Goal: Information Seeking & Learning: Learn about a topic

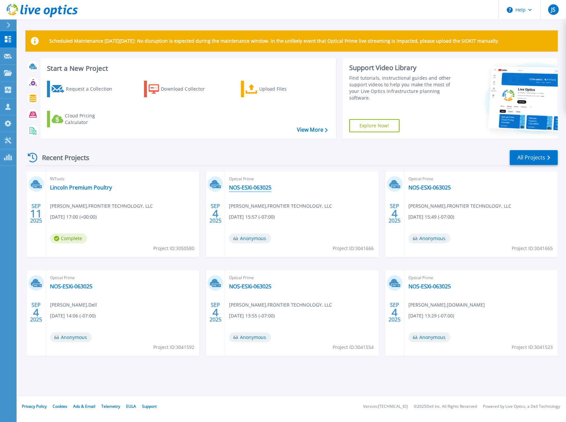
click at [254, 190] on link "NOS-ESXi-063025" at bounding box center [250, 187] width 42 height 7
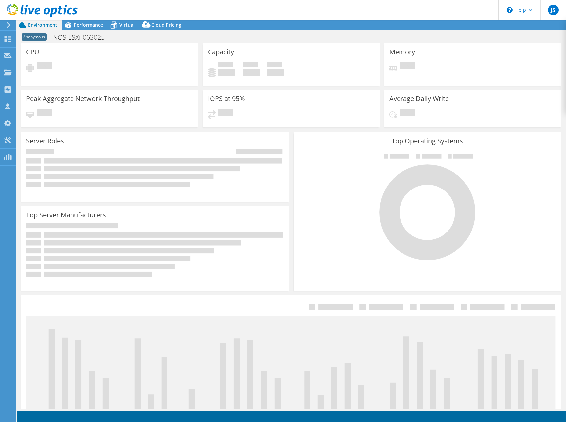
select select "USWest"
select select "USD"
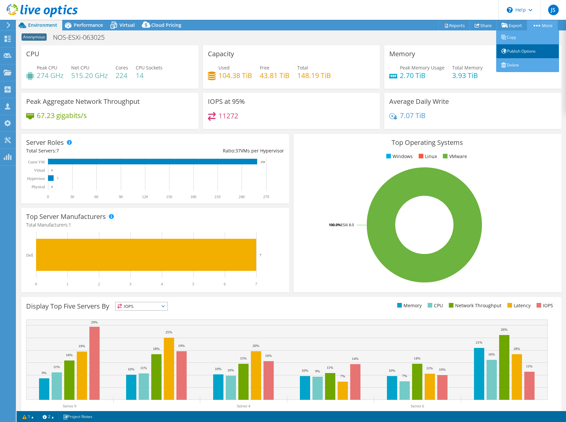
click at [523, 50] on link "Publish Options" at bounding box center [527, 51] width 63 height 14
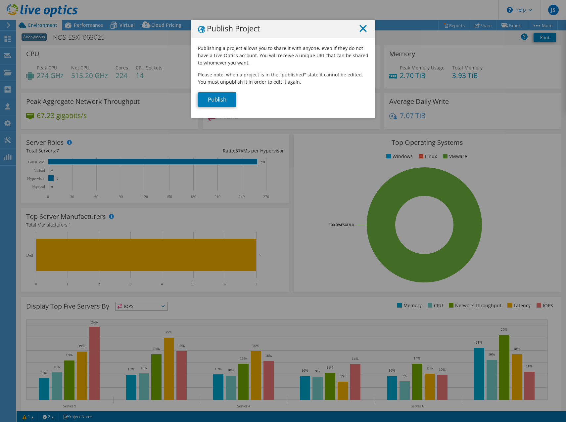
click at [362, 28] on icon at bounding box center [363, 28] width 7 height 7
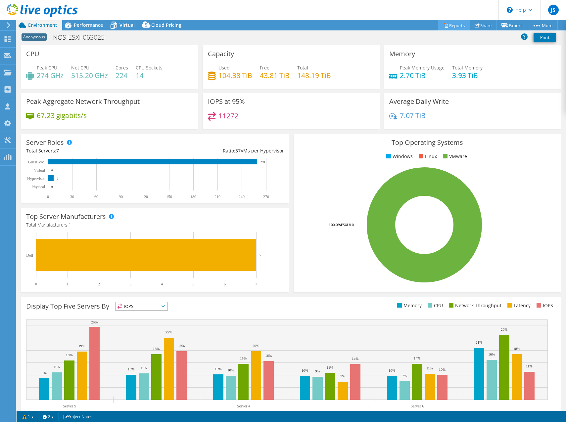
click at [454, 24] on link "Reports" at bounding box center [454, 25] width 32 height 10
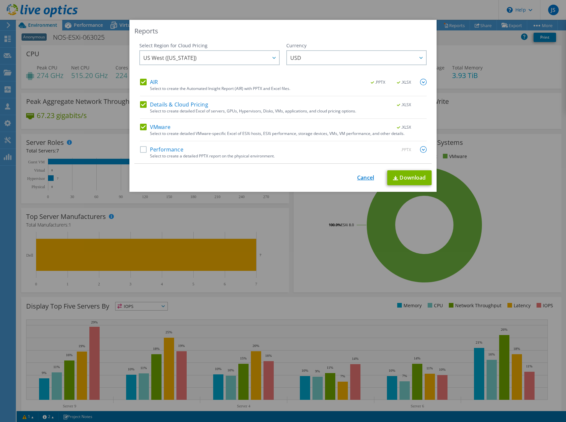
click at [358, 179] on link "Cancel" at bounding box center [365, 178] width 17 height 6
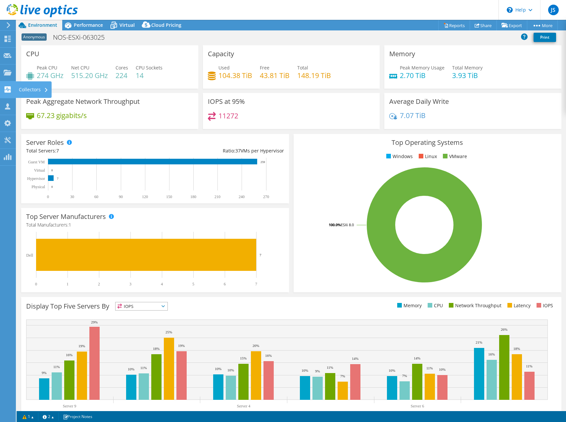
click at [39, 88] on div "Collectors" at bounding box center [34, 89] width 36 height 17
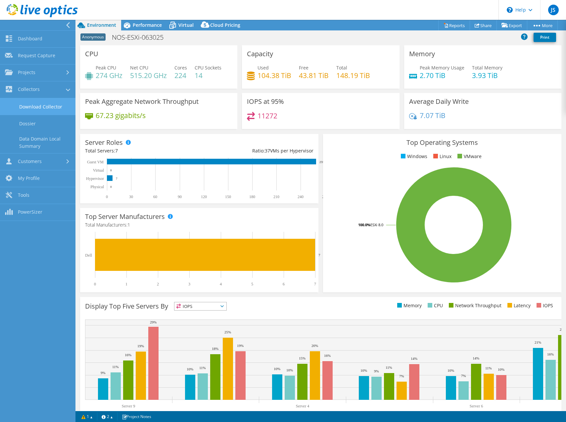
click at [55, 107] on link "Download Collector" at bounding box center [37, 106] width 75 height 17
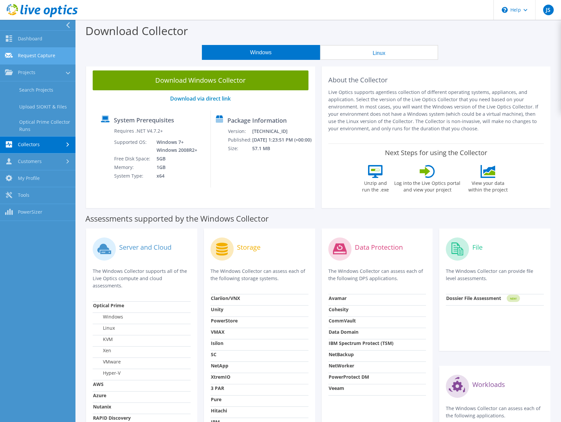
click at [30, 56] on link "Request Capture" at bounding box center [37, 56] width 75 height 17
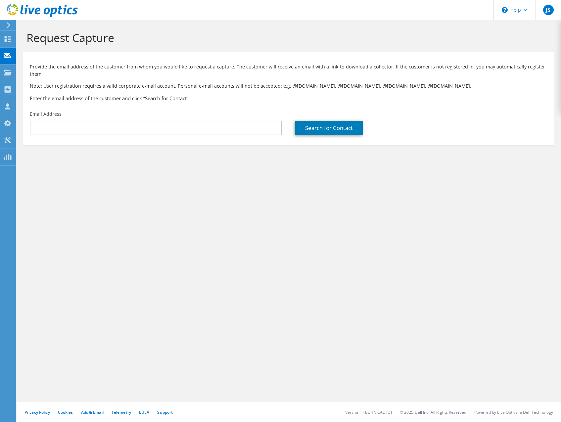
click at [6, 23] on div at bounding box center [7, 25] width 7 height 6
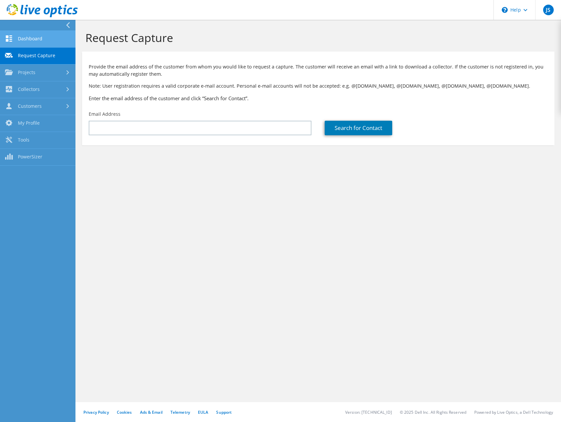
click at [28, 34] on link "Dashboard" at bounding box center [37, 39] width 75 height 17
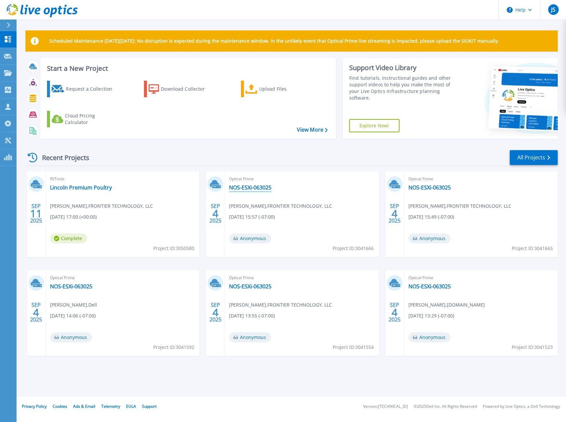
click at [252, 187] on link "NOS-ESXi-063025" at bounding box center [250, 187] width 42 height 7
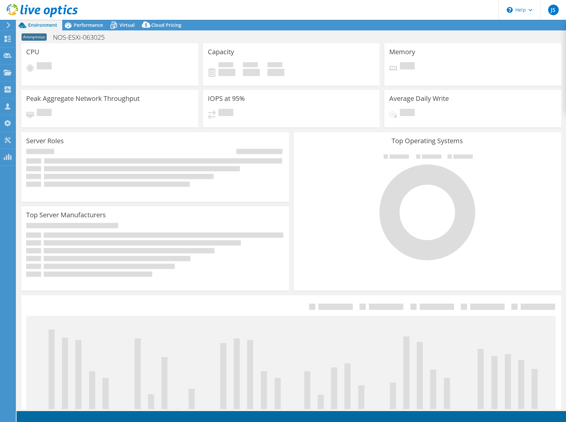
select select "USWest"
select select "USD"
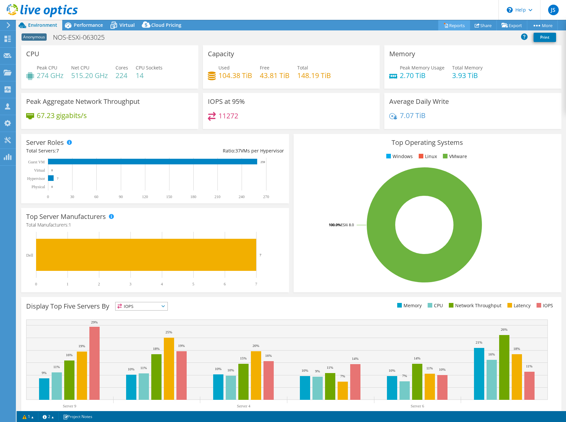
click at [445, 25] on link "Reports" at bounding box center [454, 25] width 32 height 10
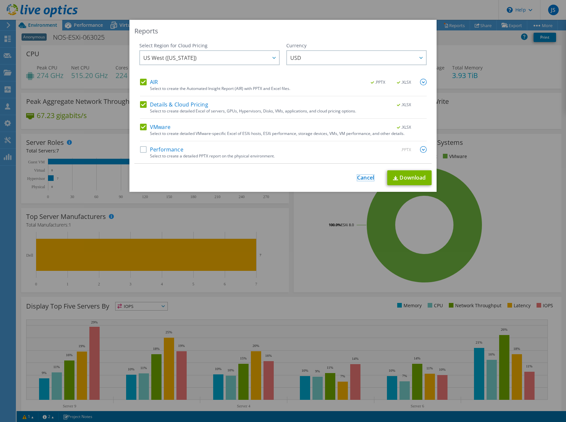
click at [368, 175] on link "Cancel" at bounding box center [365, 178] width 17 height 6
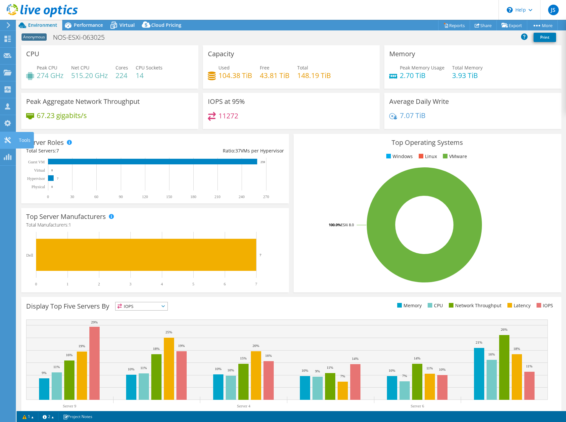
click at [8, 140] on use at bounding box center [7, 140] width 6 height 6
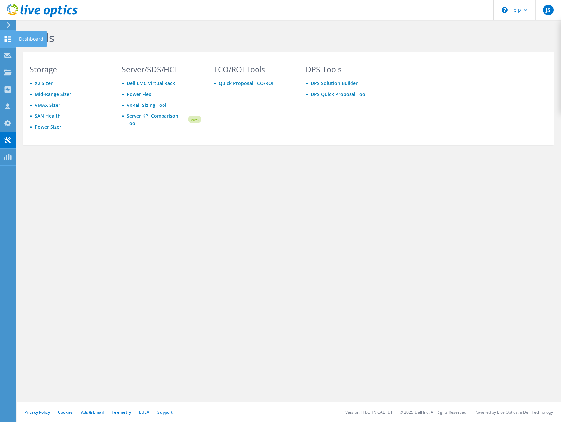
click at [6, 41] on use at bounding box center [8, 39] width 6 height 6
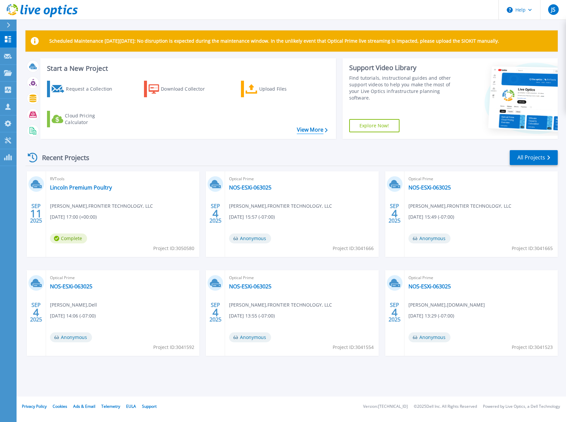
click at [300, 130] on link "View More" at bounding box center [312, 130] width 31 height 6
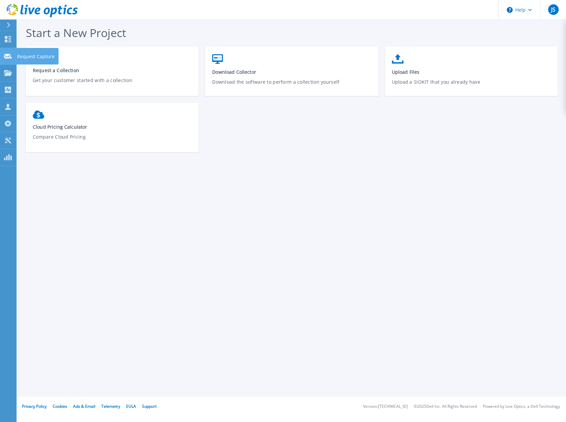
click at [11, 52] on link "Request Capture Request Capture" at bounding box center [8, 56] width 17 height 17
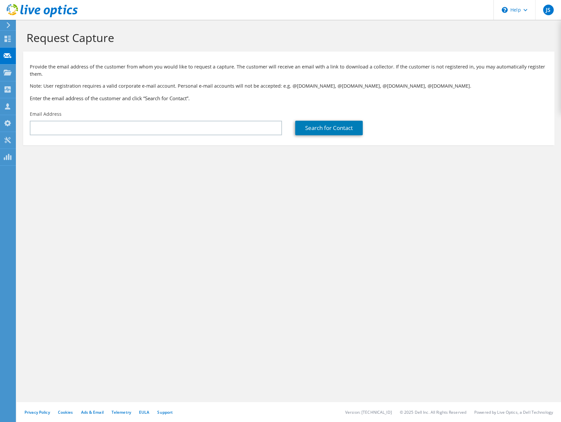
click at [9, 71] on use at bounding box center [8, 73] width 8 height 6
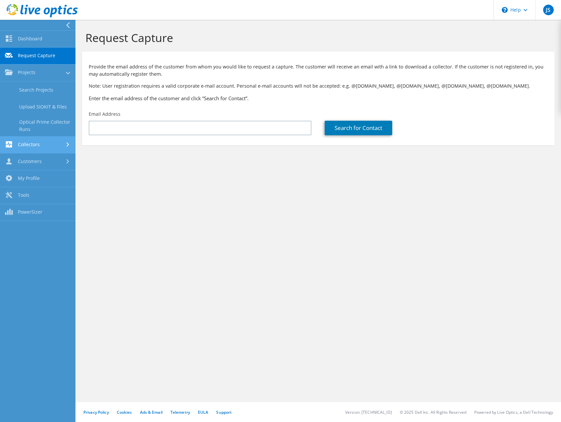
click at [27, 145] on link "Collectors" at bounding box center [37, 145] width 75 height 17
click at [33, 39] on link "Dashboard" at bounding box center [37, 39] width 75 height 17
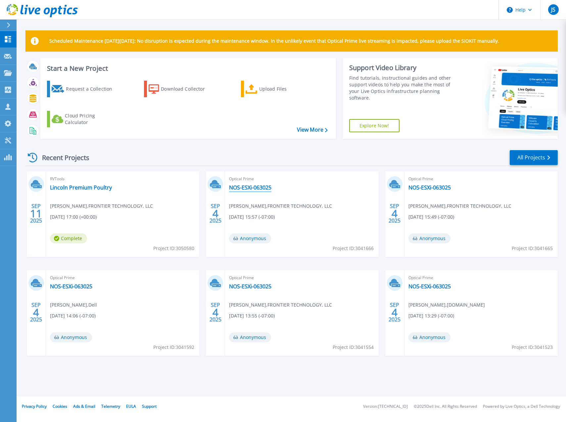
click at [248, 187] on link "NOS-ESXi-063025" at bounding box center [250, 187] width 42 height 7
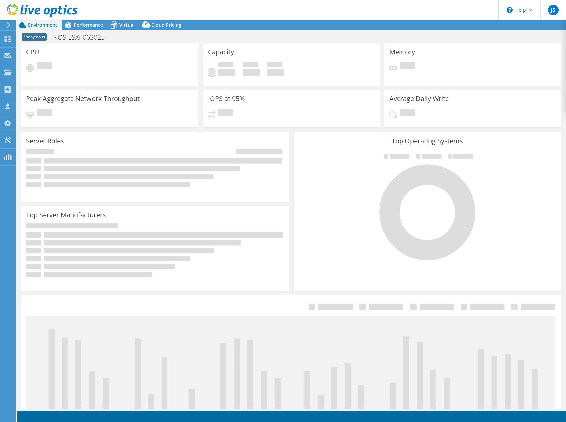
drag, startPoint x: 234, startPoint y: 161, endPoint x: 219, endPoint y: 177, distance: 21.8
select select "USWest"
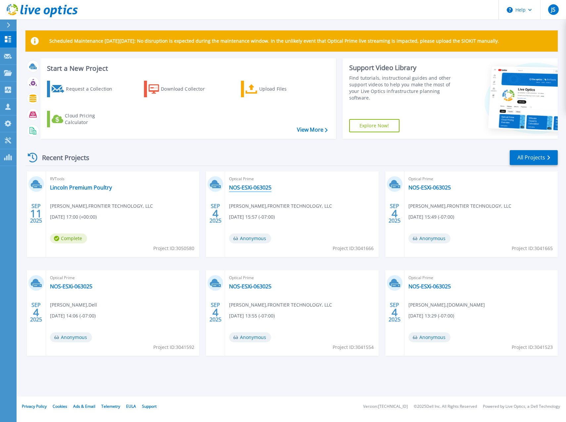
click at [260, 186] on link "NOS-ESXi-063025" at bounding box center [250, 187] width 42 height 7
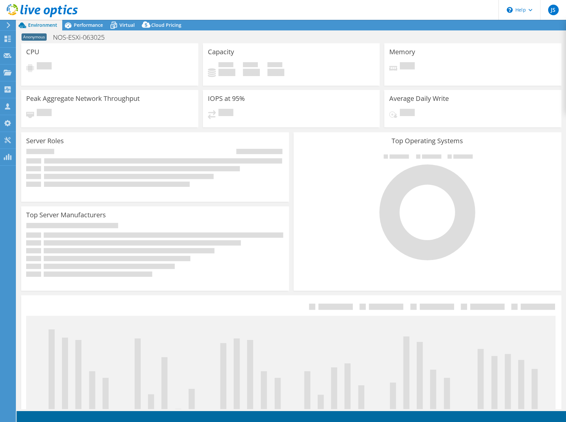
select select "USWest"
select select "USD"
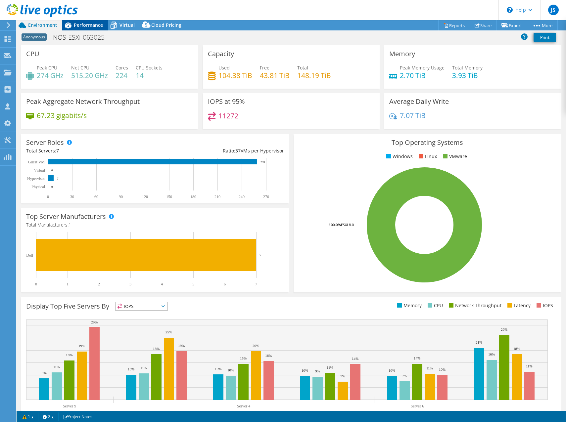
click at [87, 25] on span "Performance" at bounding box center [88, 25] width 29 height 6
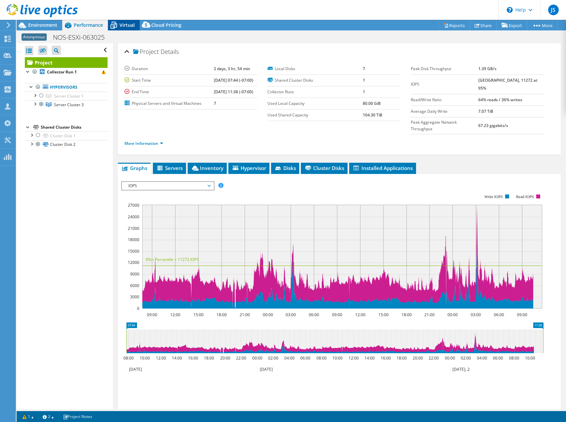
click at [124, 22] on span "Virtual" at bounding box center [127, 25] width 15 height 6
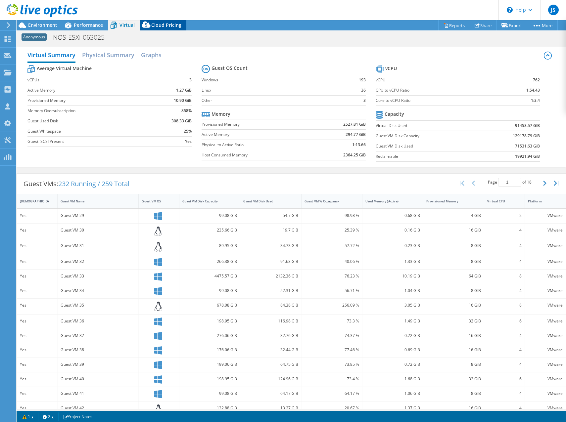
click at [150, 23] on icon at bounding box center [146, 26] width 13 height 13
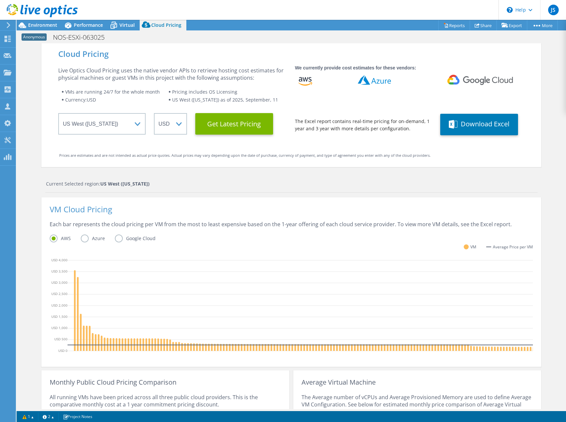
scroll to position [30, 0]
click at [454, 24] on link "Reports" at bounding box center [454, 25] width 32 height 10
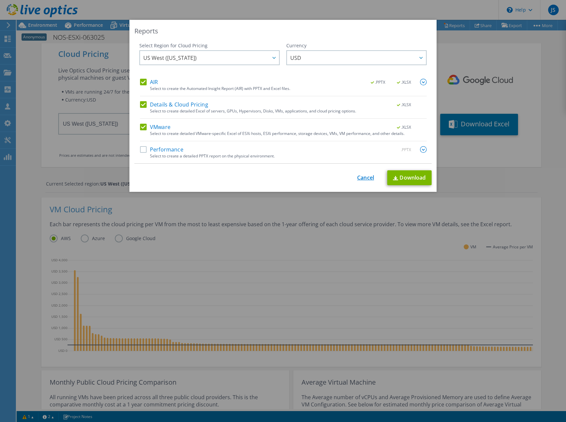
click at [366, 178] on link "Cancel" at bounding box center [365, 178] width 17 height 6
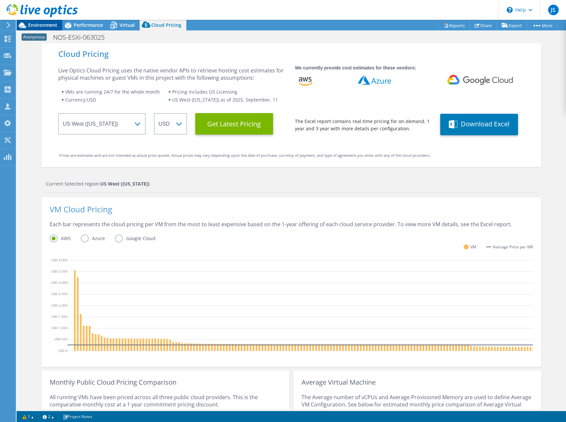
click at [24, 28] on icon at bounding box center [23, 26] width 12 height 12
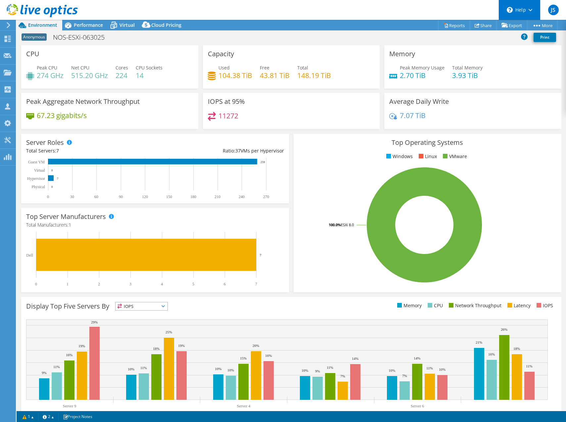
click at [518, 11] on div "\n Help" at bounding box center [520, 10] width 42 height 20
click at [510, 31] on link "Explore Helpful Articles" at bounding box center [536, 28] width 74 height 16
